Goal: Transaction & Acquisition: Purchase product/service

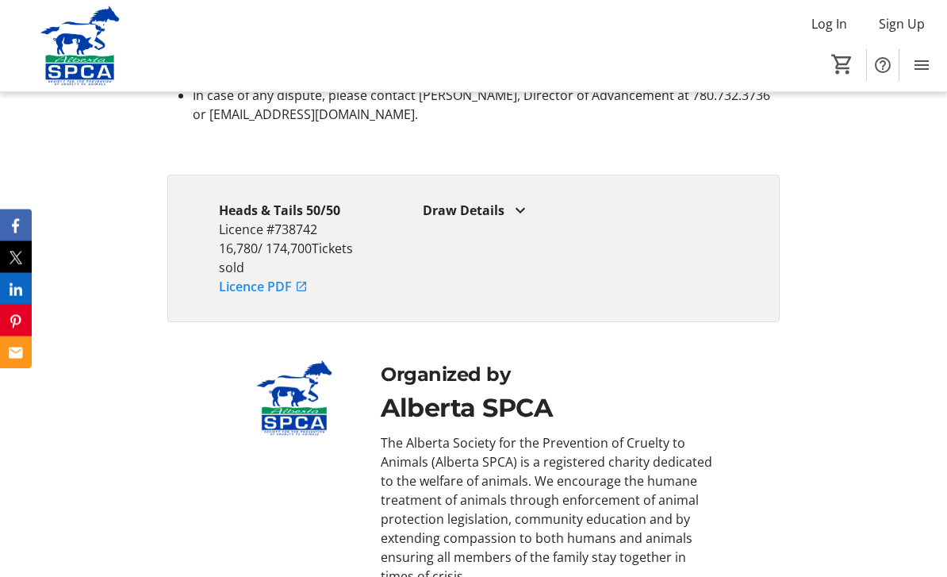
scroll to position [3674, 0]
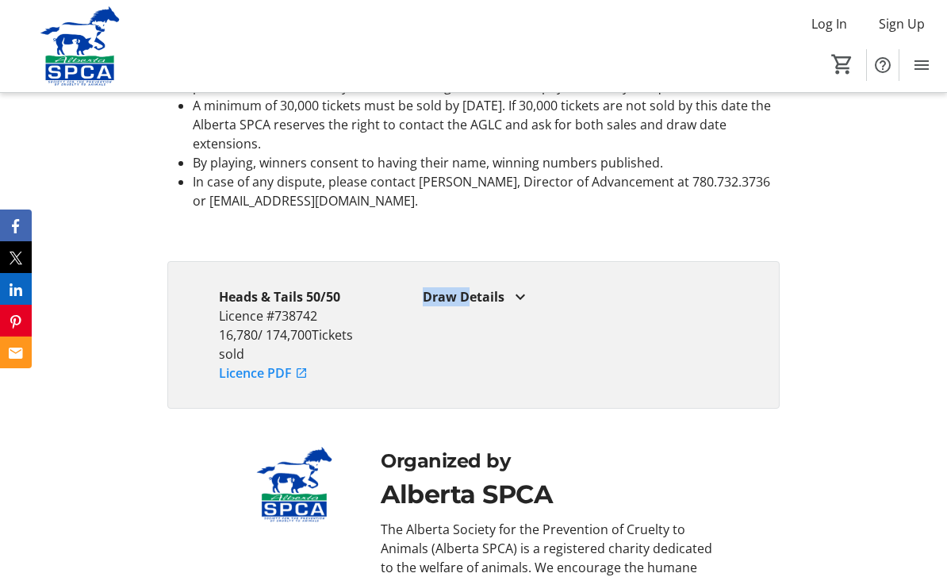
click at [523, 306] on mat-icon at bounding box center [520, 296] width 19 height 19
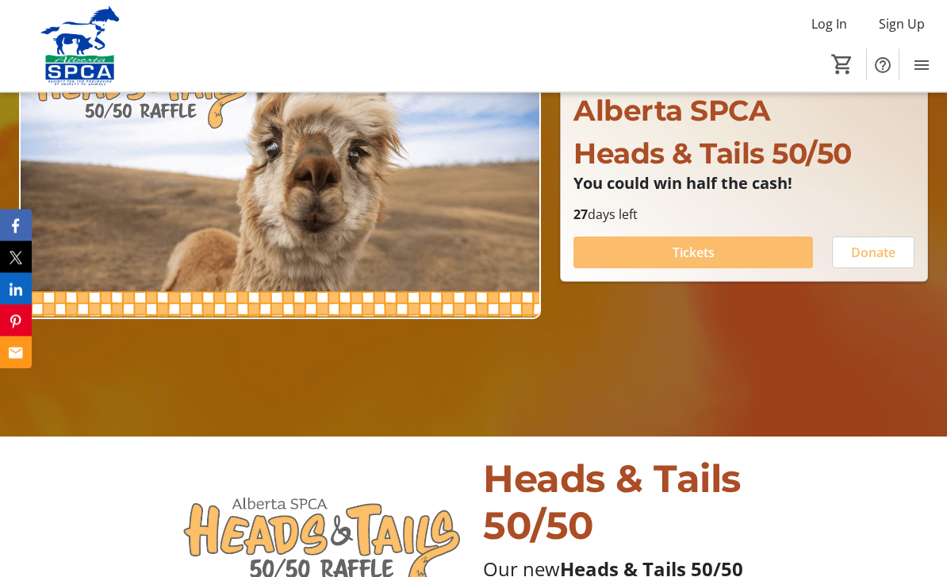
scroll to position [255, 0]
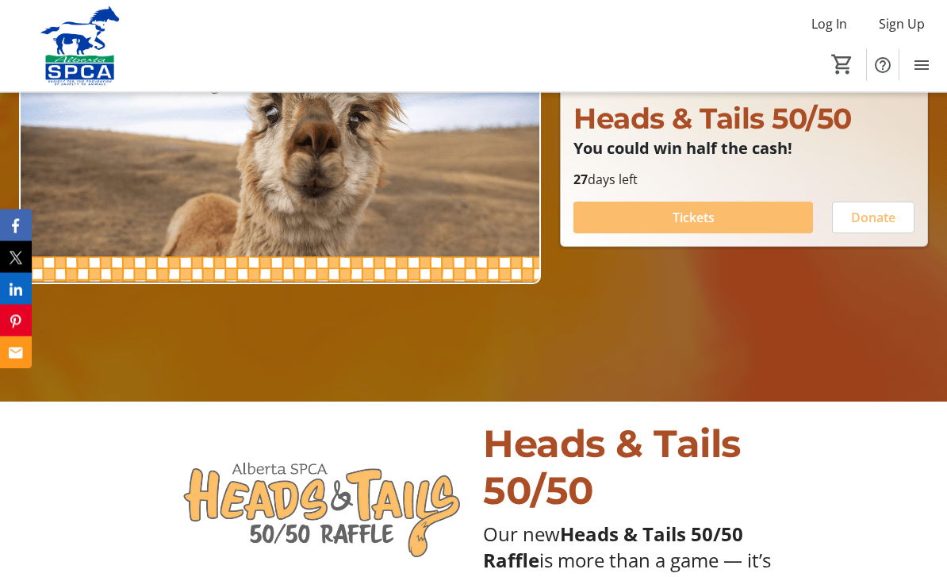
click at [745, 237] on span at bounding box center [694, 218] width 240 height 38
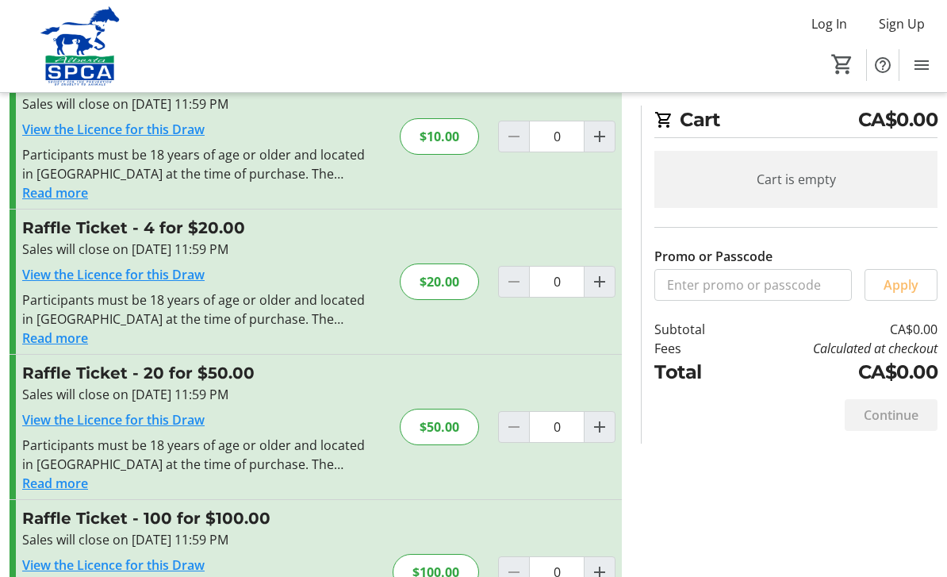
scroll to position [103, 0]
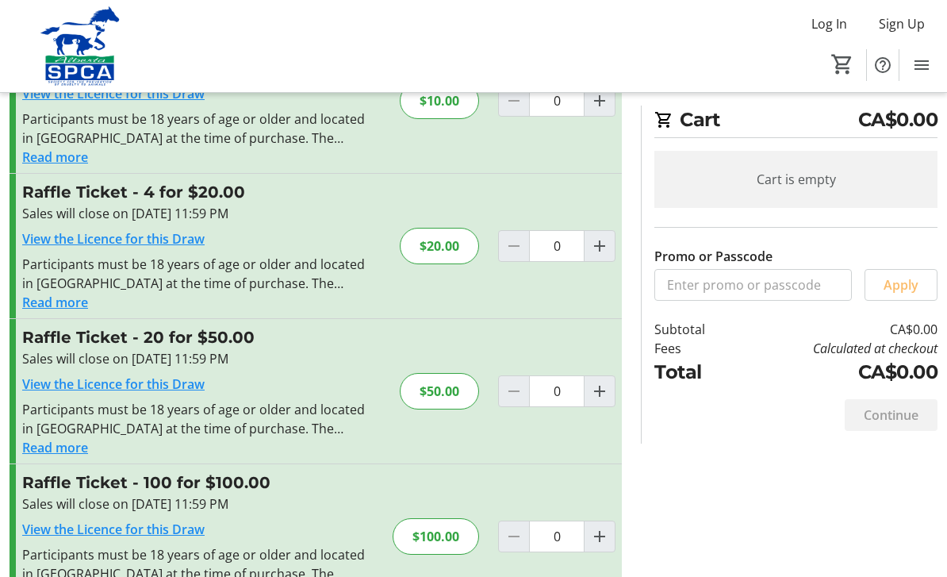
click at [596, 548] on span "Increment by one" at bounding box center [600, 536] width 30 height 30
type input "1"
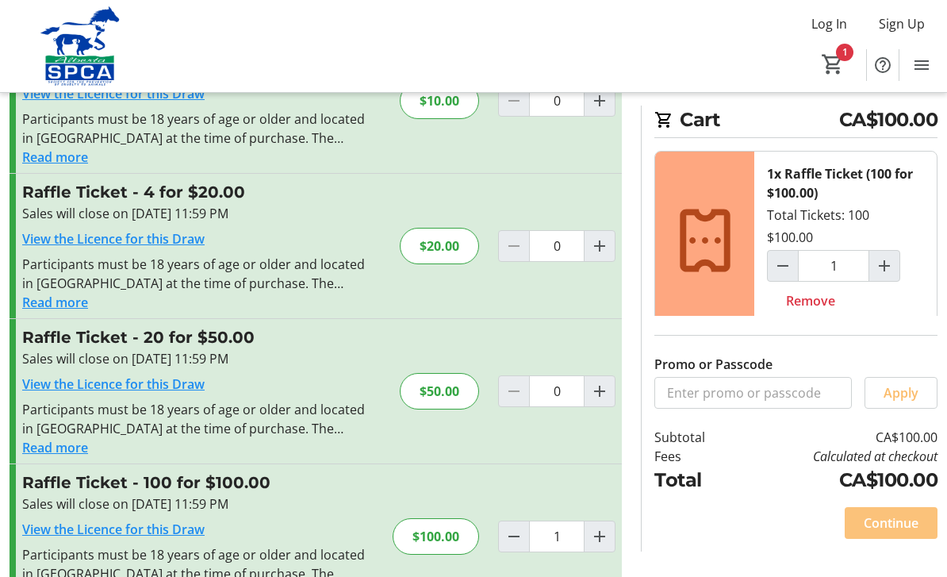
click at [889, 532] on span "Continue" at bounding box center [891, 522] width 55 height 19
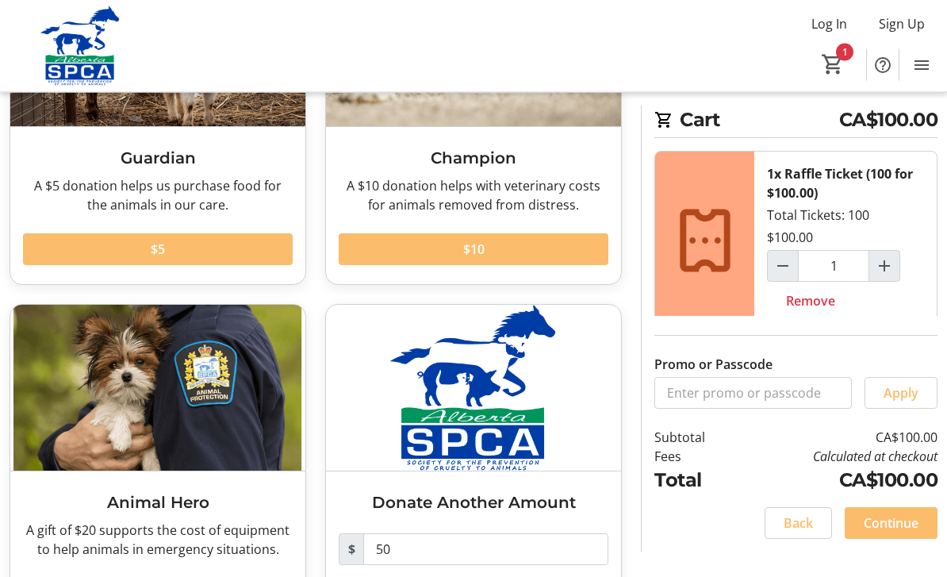
scroll to position [246, 0]
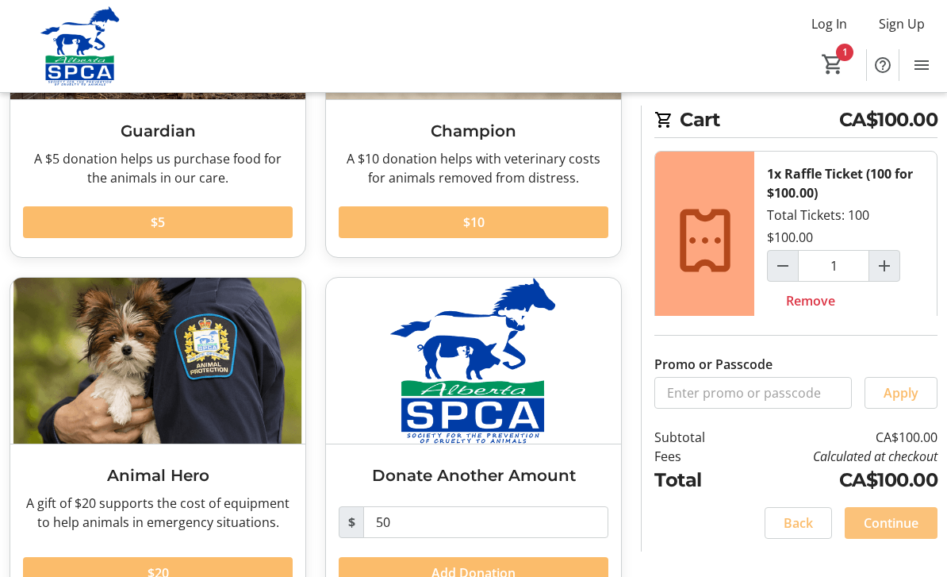
click at [914, 532] on span "Continue" at bounding box center [891, 522] width 55 height 19
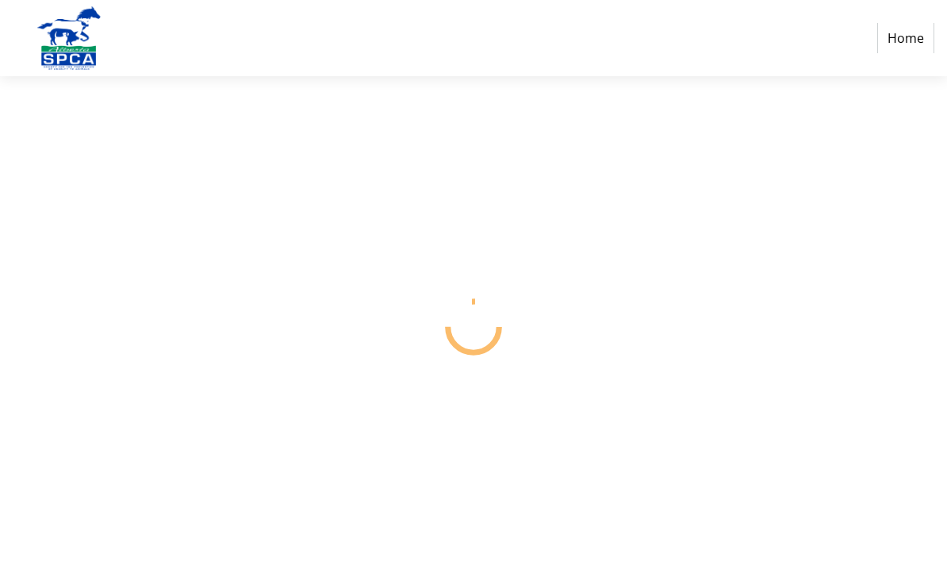
select select "CA"
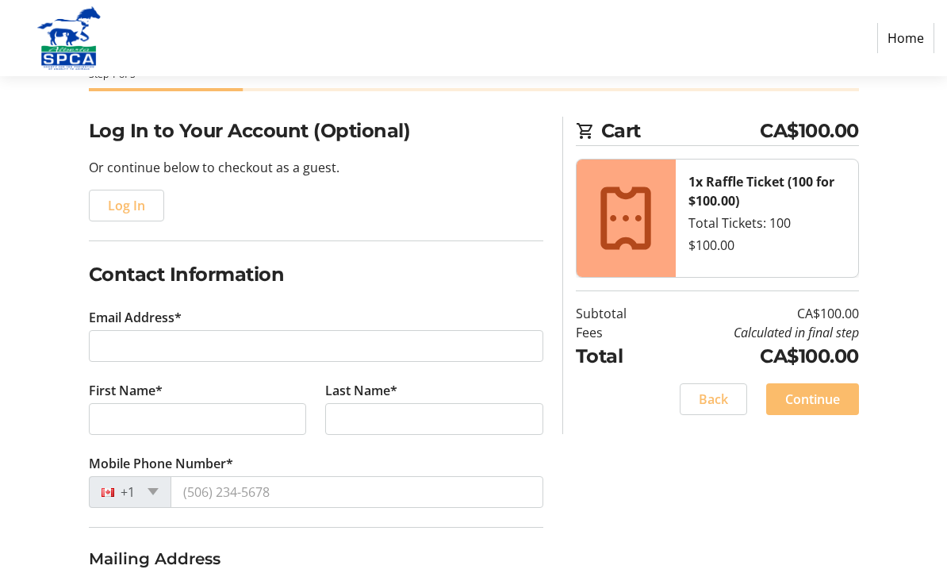
scroll to position [91, 0]
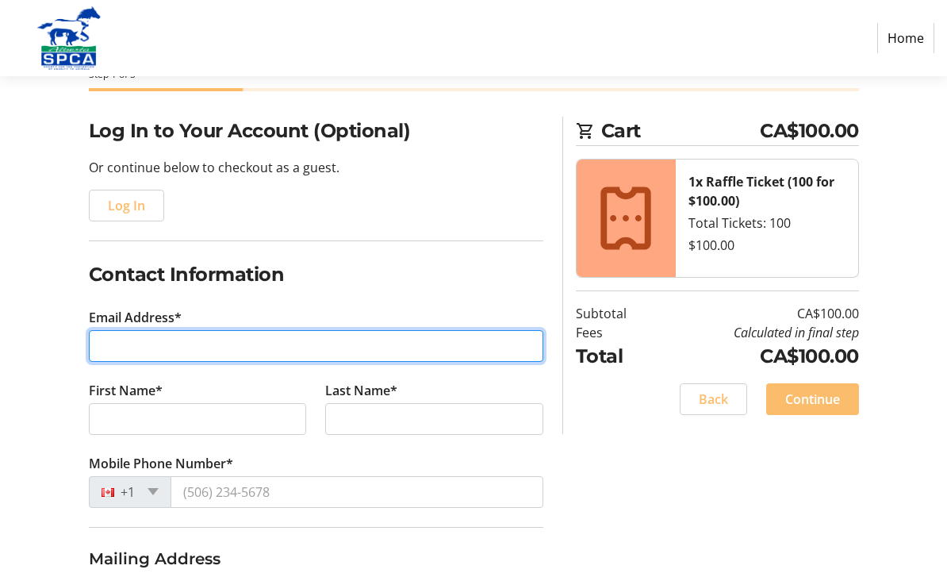
click at [483, 351] on input "Email Address*" at bounding box center [316, 346] width 455 height 32
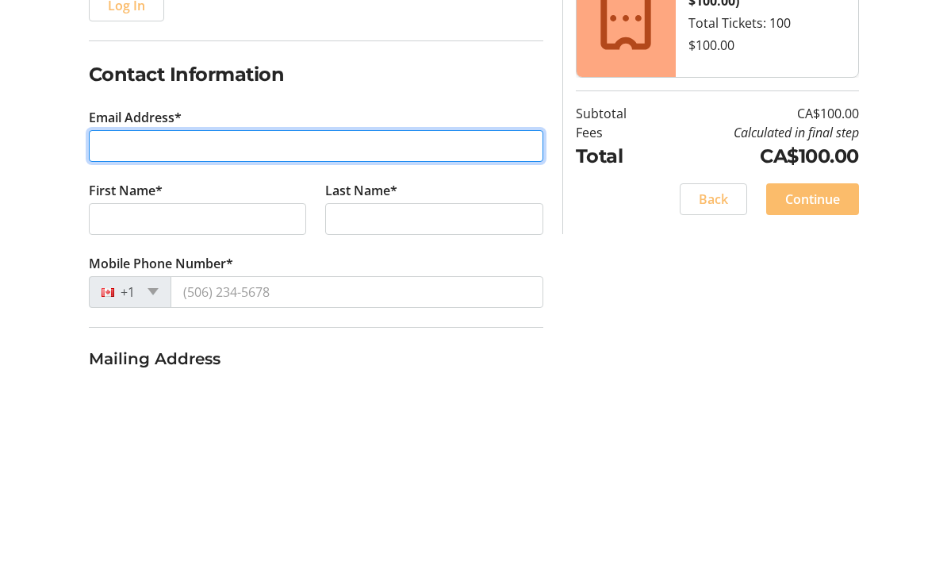
type input "[PERSON_NAME][EMAIL_ADDRESS][PERSON_NAME][DOMAIN_NAME]"
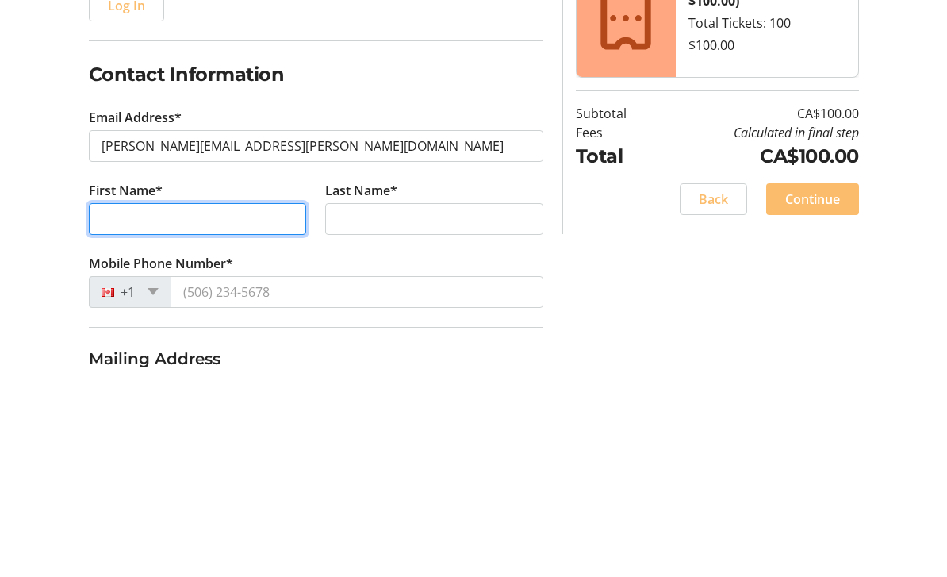
type input "[PERSON_NAME]"
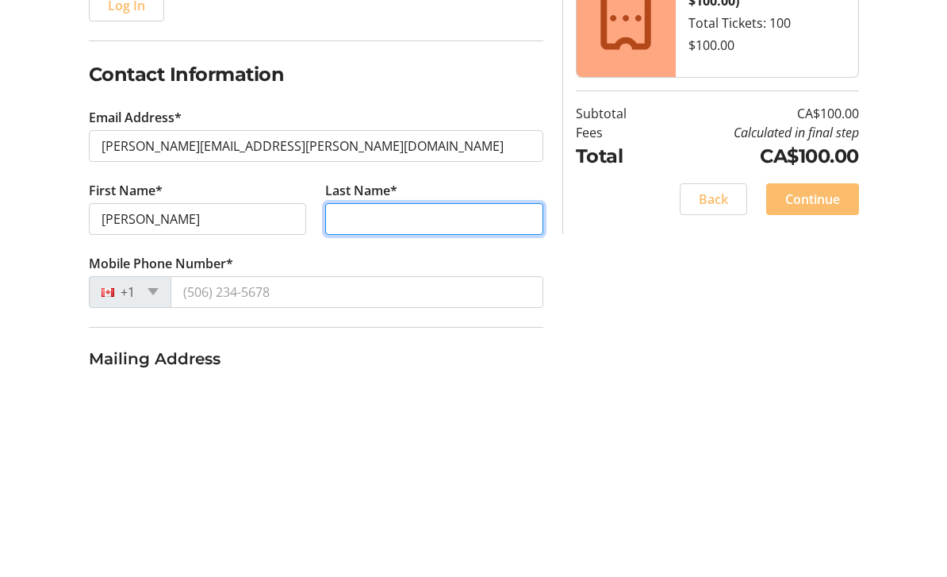
type input "[PERSON_NAME]"
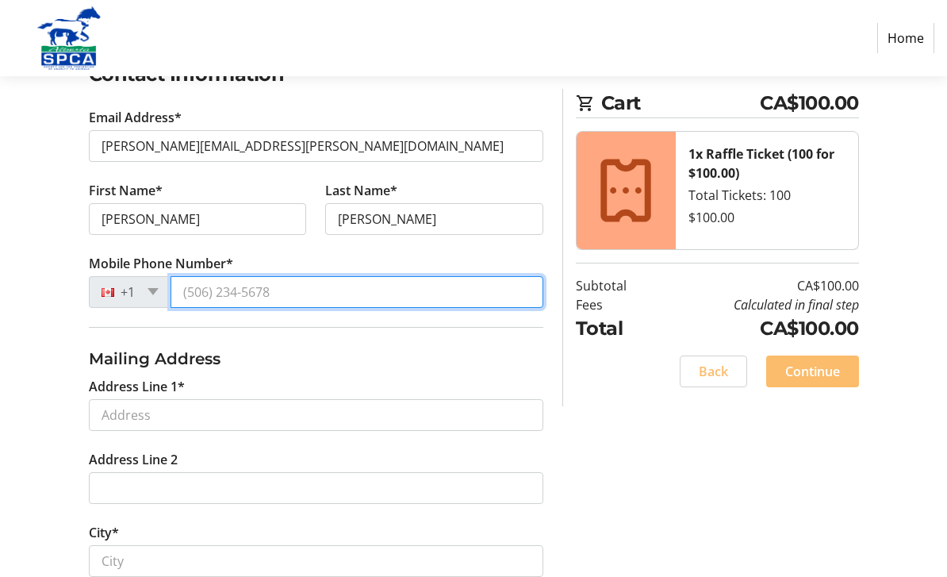
click at [454, 299] on input "Mobile Phone Number*" at bounding box center [357, 292] width 373 height 32
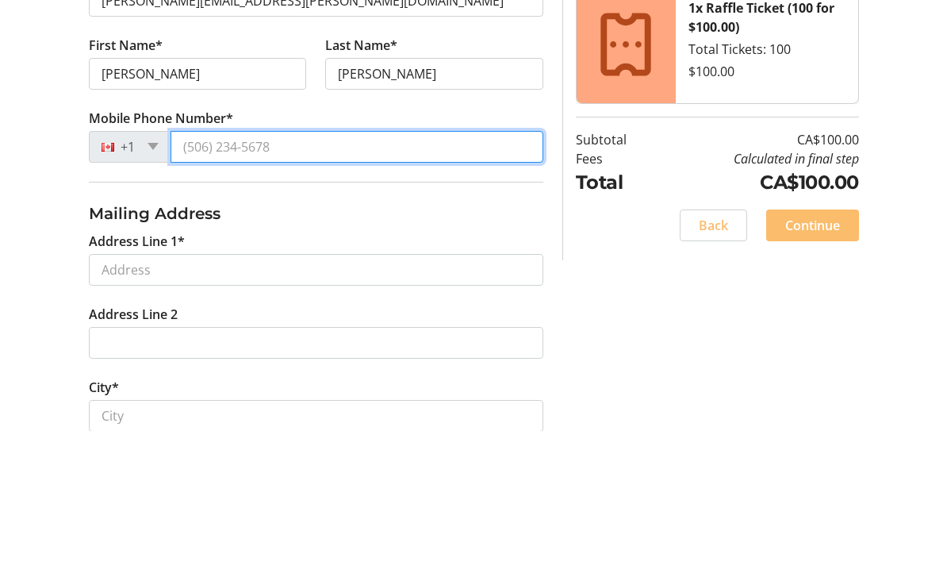
type input "[PHONE_NUMBER]"
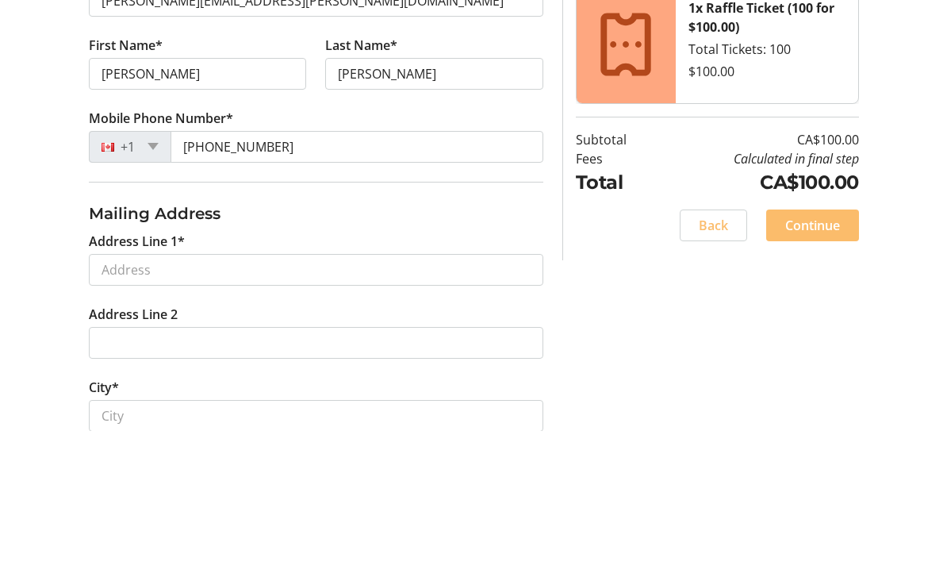
scroll to position [437, 0]
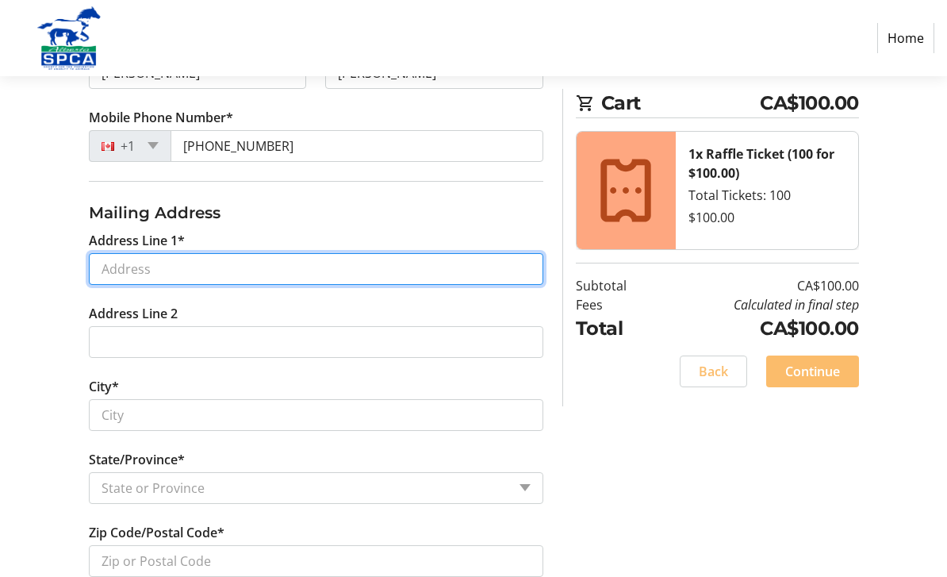
click at [441, 277] on input "Address Line 1*" at bounding box center [316, 269] width 455 height 32
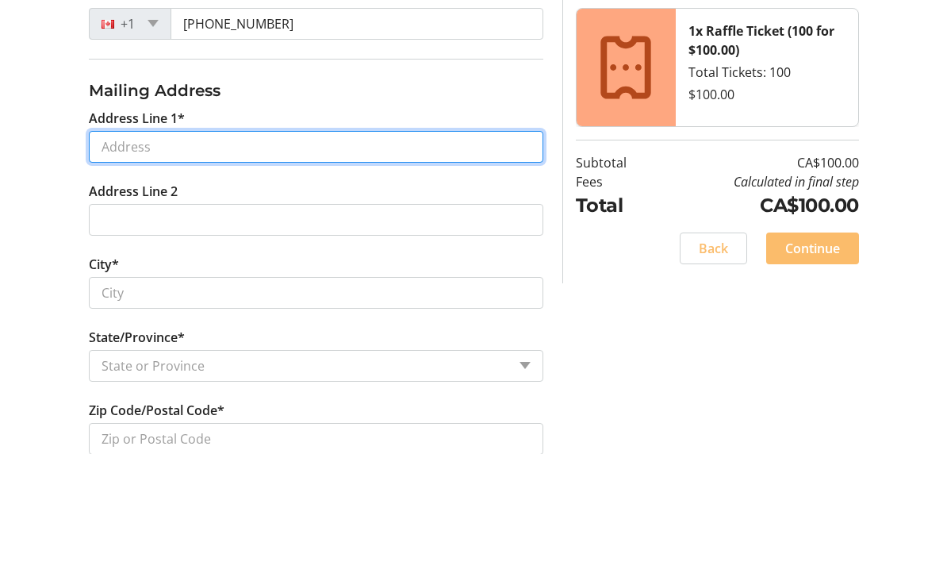
type input "[STREET_ADDRESS]"
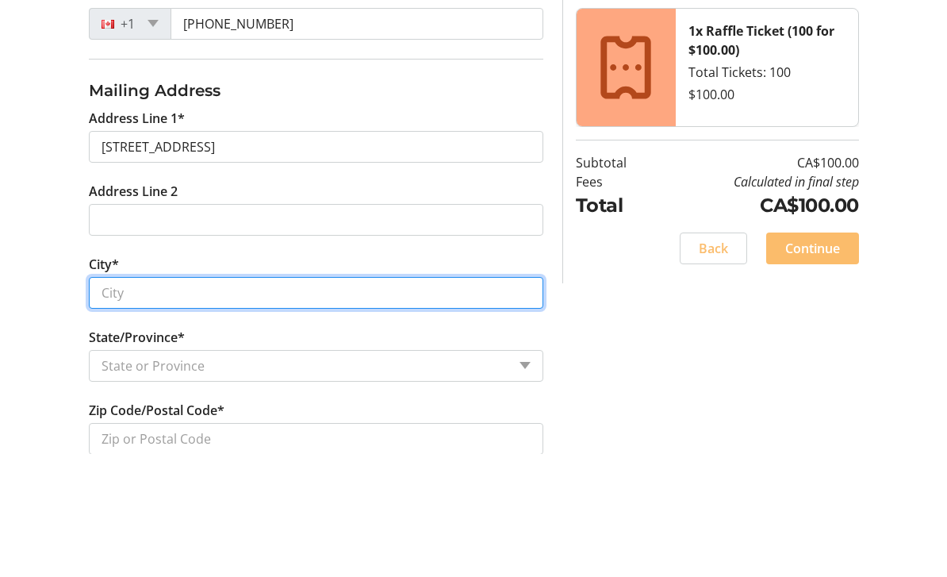
type input "Ardrossan"
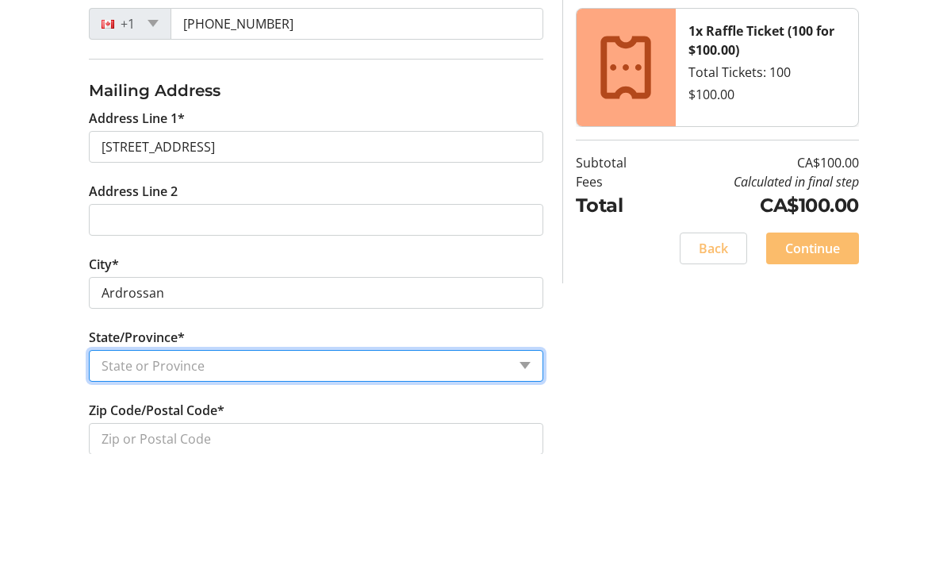
select select "AB"
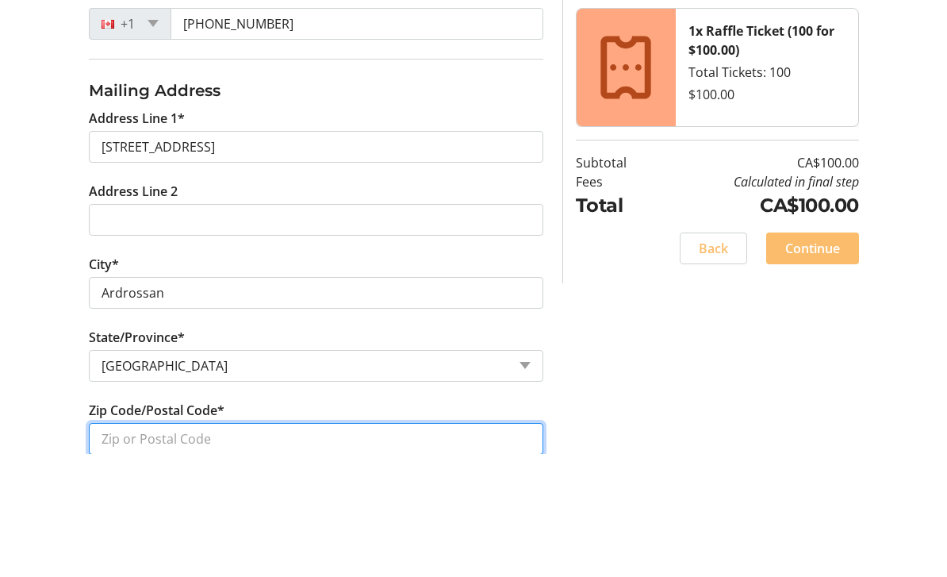
type input "T8E 0A8"
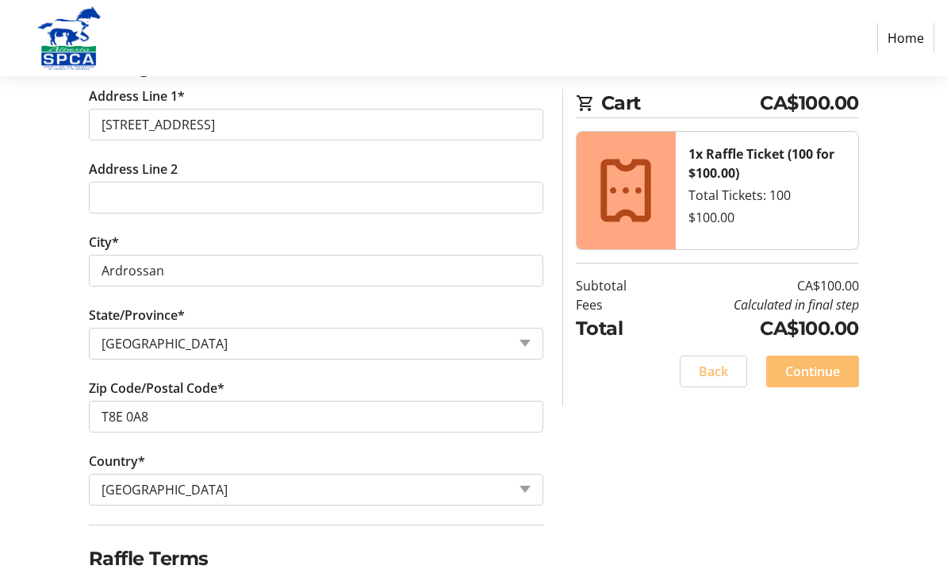
scroll to position [593, 0]
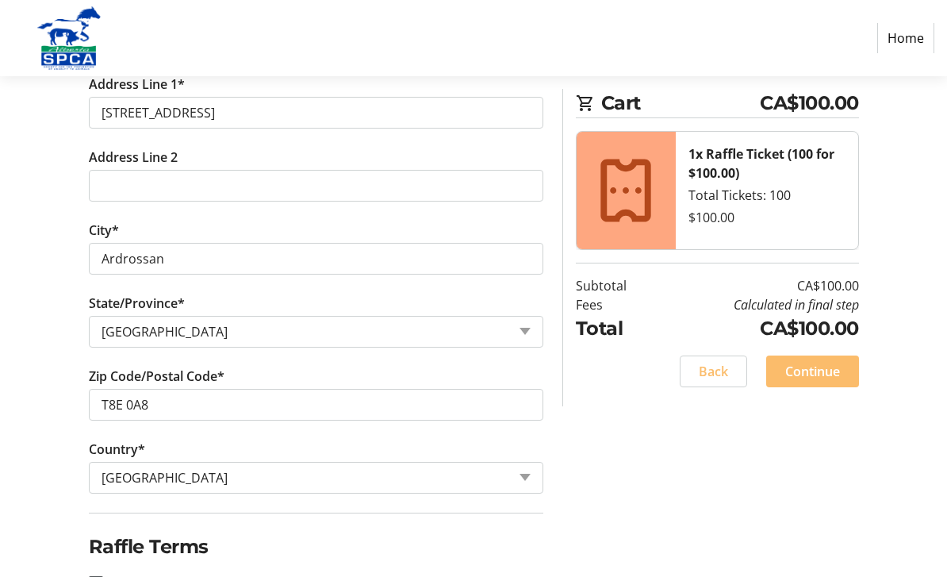
click at [105, 576] on div at bounding box center [96, 583] width 38 height 38
checkbox input "true"
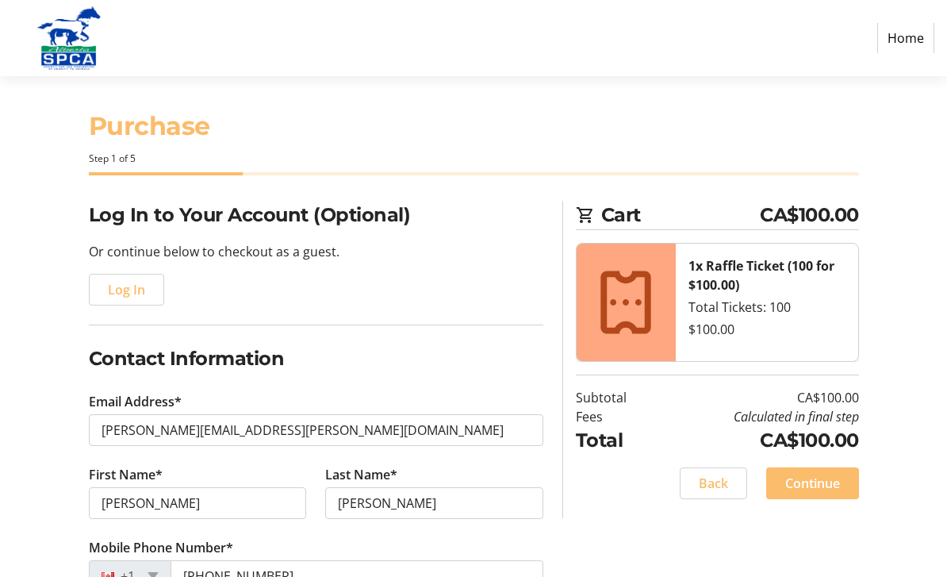
scroll to position [0, 0]
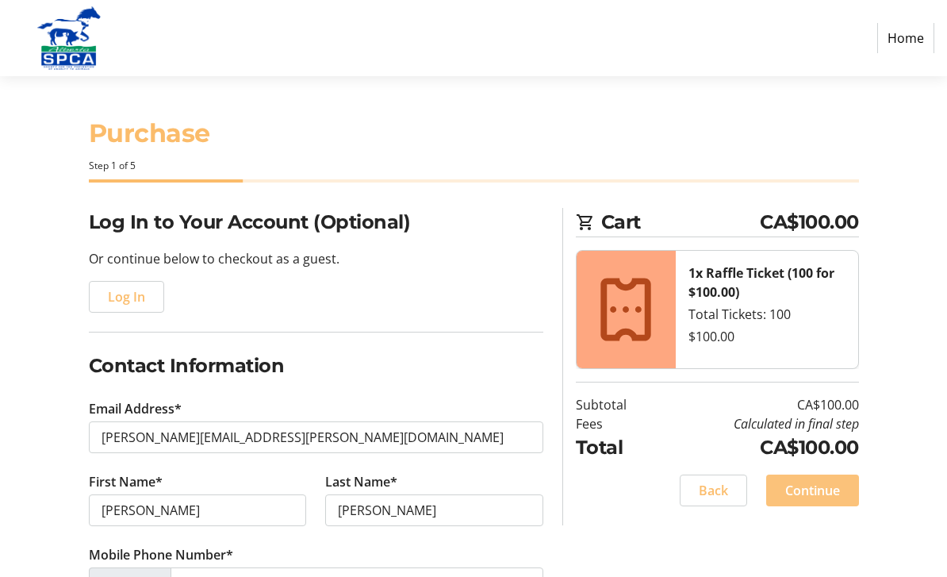
click at [831, 492] on span "Continue" at bounding box center [812, 490] width 55 height 19
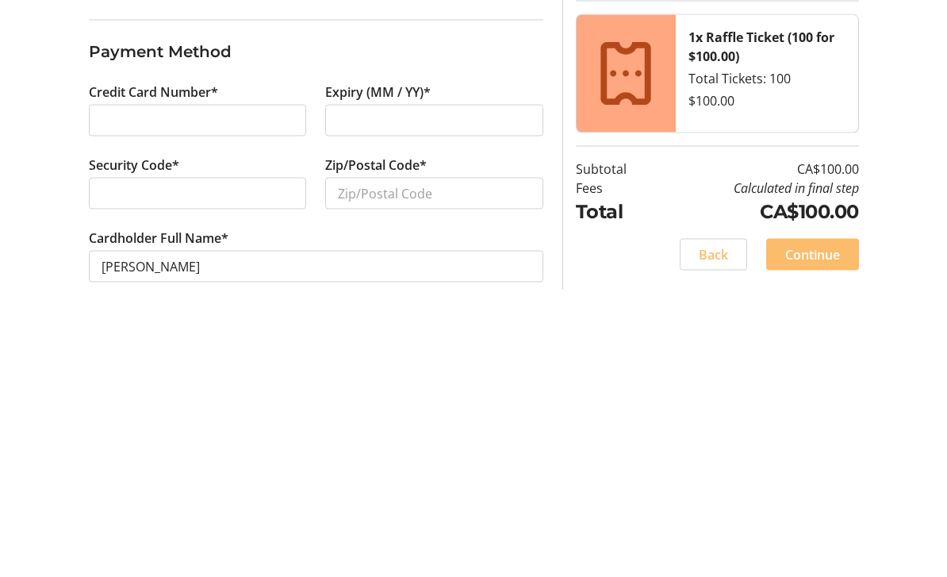
click at [352, 365] on div at bounding box center [434, 356] width 218 height 32
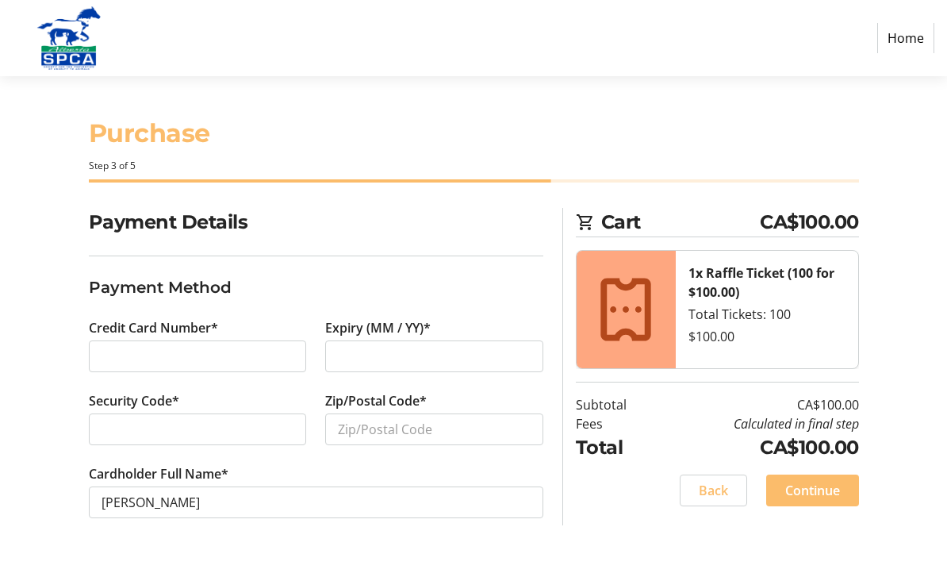
click at [361, 340] on div at bounding box center [434, 356] width 218 height 32
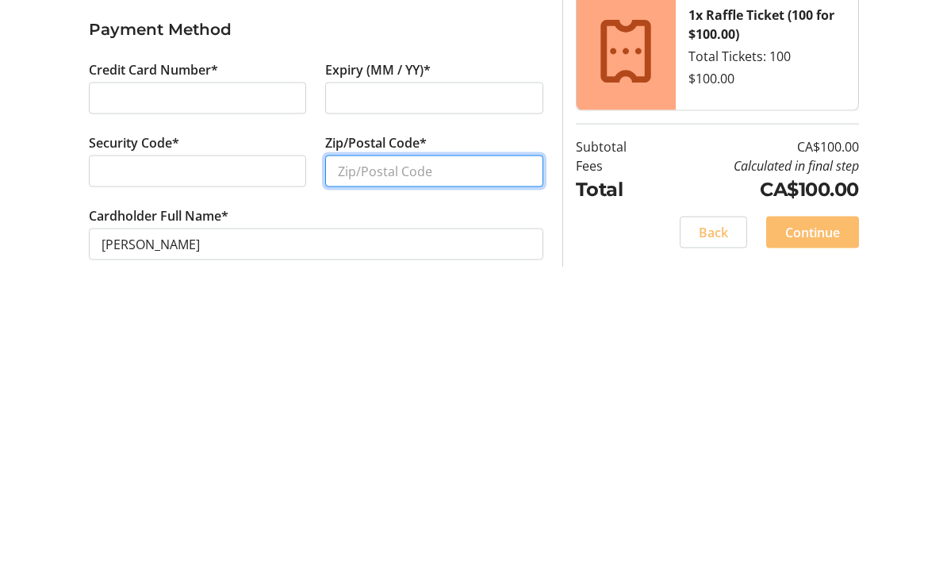
click at [421, 413] on input "Zip/Postal Code*" at bounding box center [434, 429] width 218 height 32
type input "T8E 0A8"
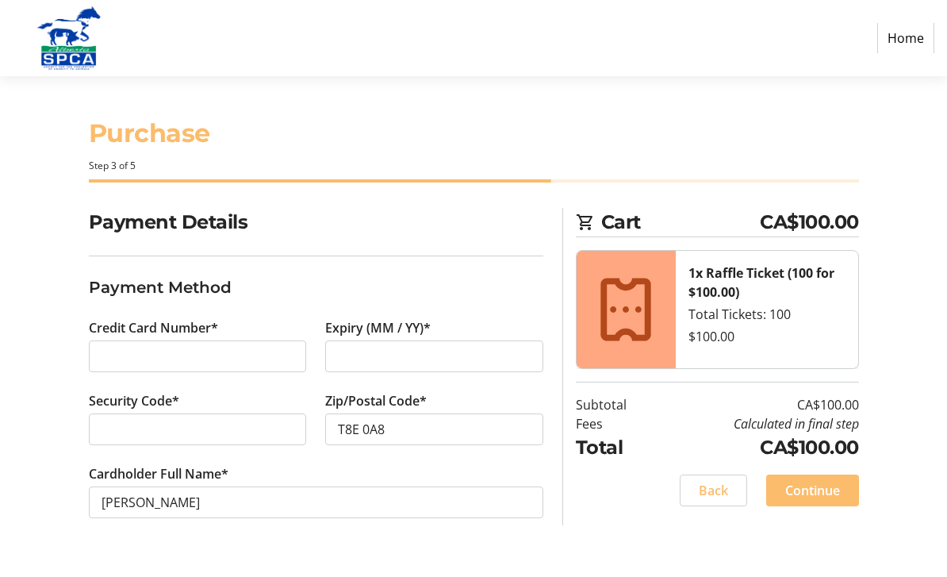
click at [824, 481] on span "Continue" at bounding box center [812, 490] width 55 height 19
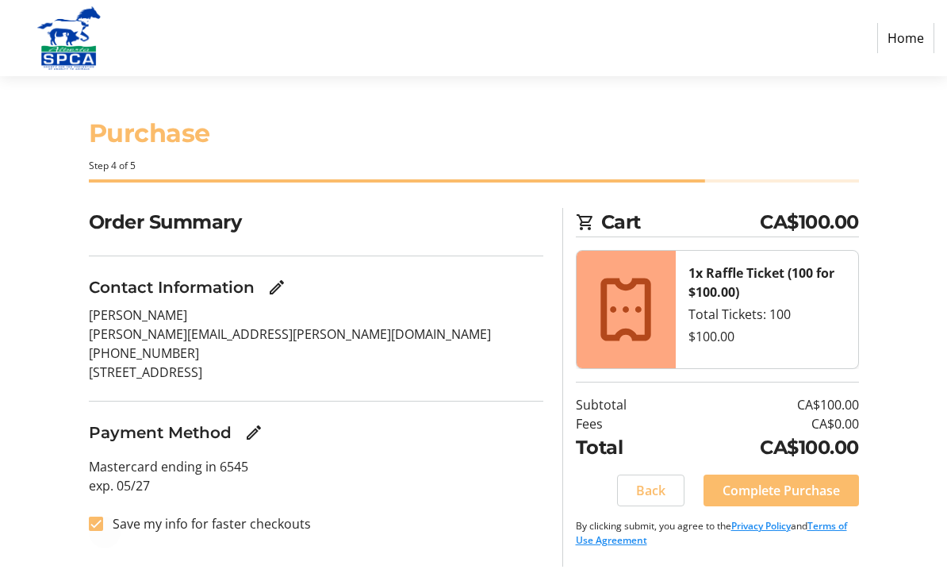
click at [98, 505] on div at bounding box center [96, 524] width 38 height 38
checkbox input "false"
click at [825, 481] on span "Complete Purchase" at bounding box center [781, 490] width 117 height 19
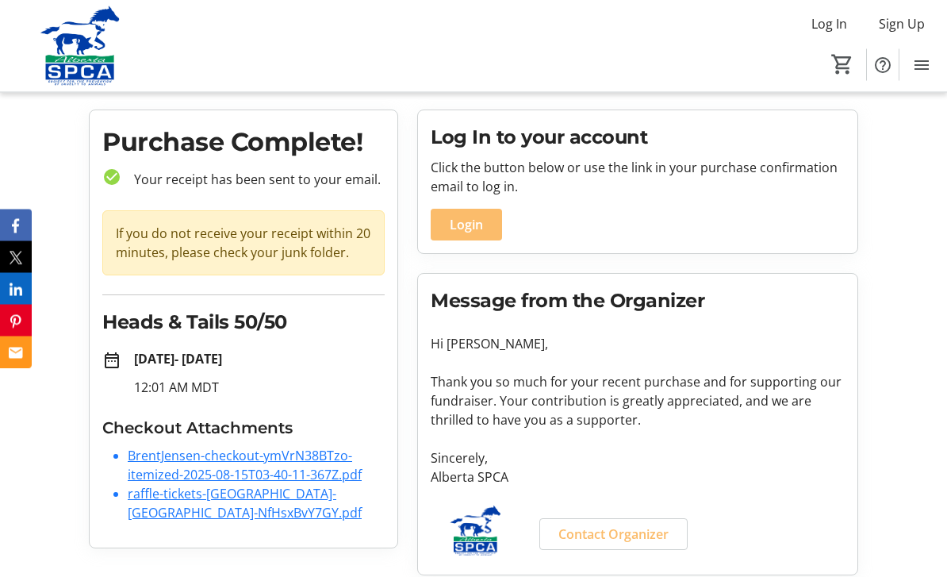
scroll to position [36, 0]
